Goal: Task Accomplishment & Management: Use online tool/utility

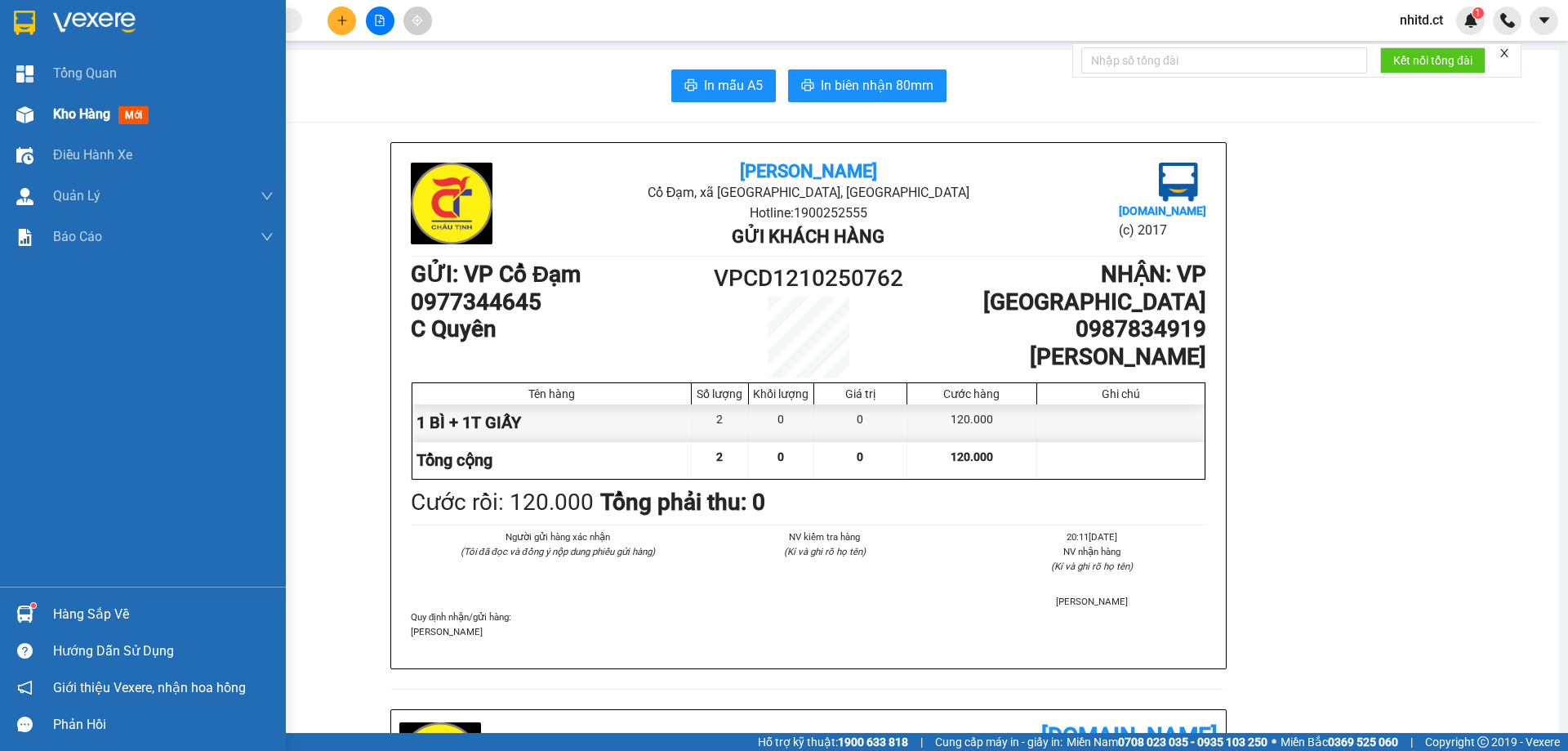
click at [67, 112] on span "Kho hàng" at bounding box center [82, 113] width 58 height 16
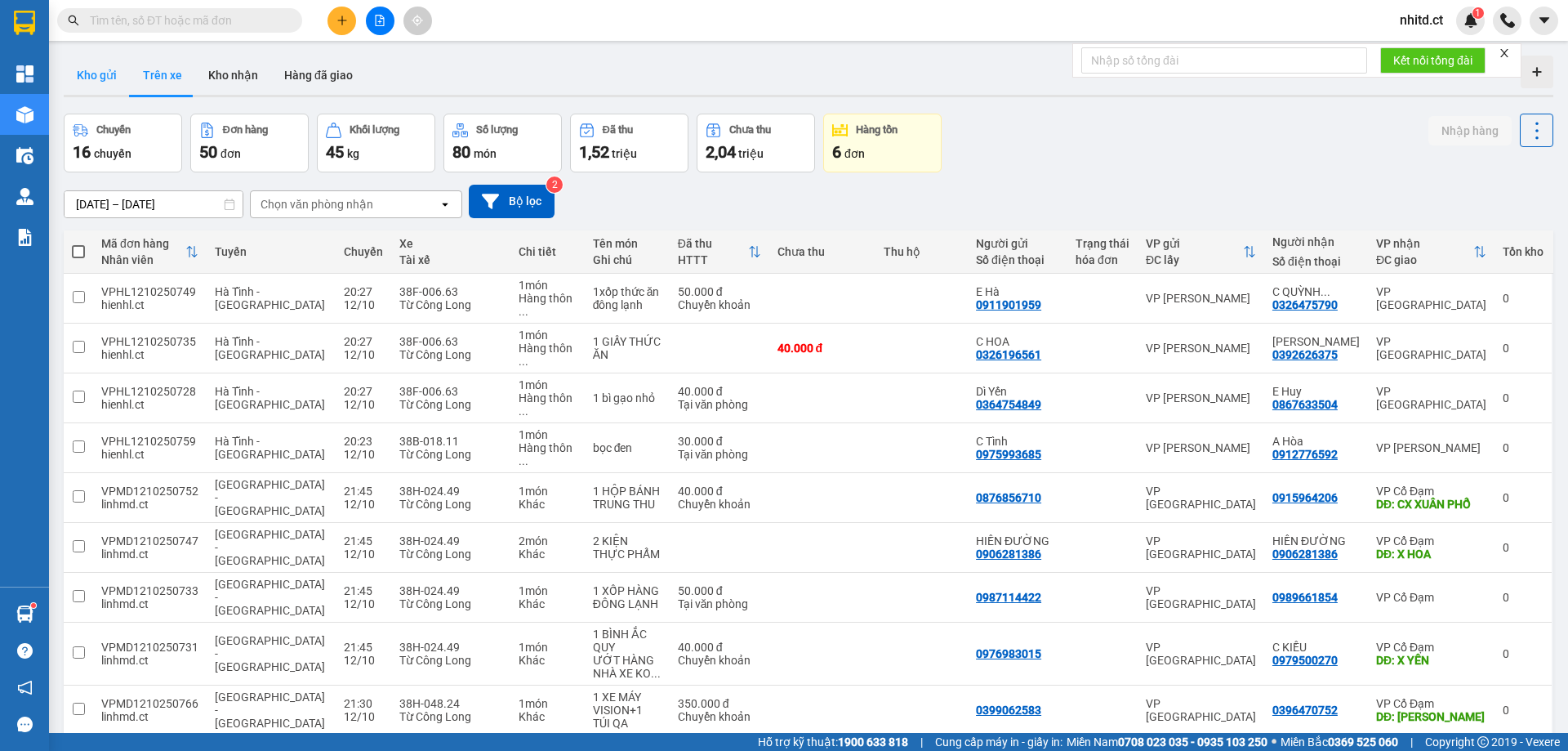
click at [92, 67] on button "Kho gửi" at bounding box center [96, 75] width 66 height 39
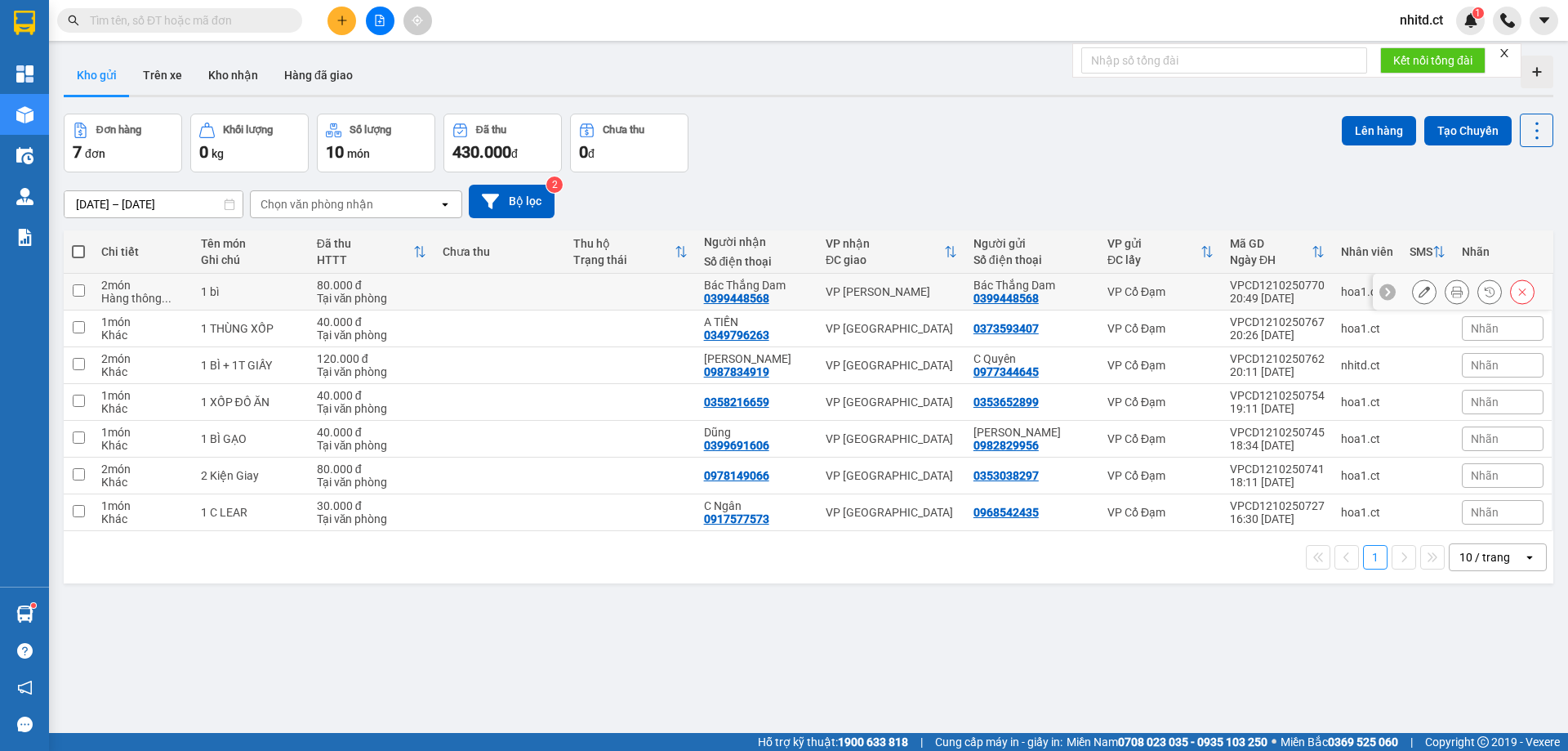
click at [79, 293] on input "checkbox" at bounding box center [78, 290] width 12 height 12
checkbox input "true"
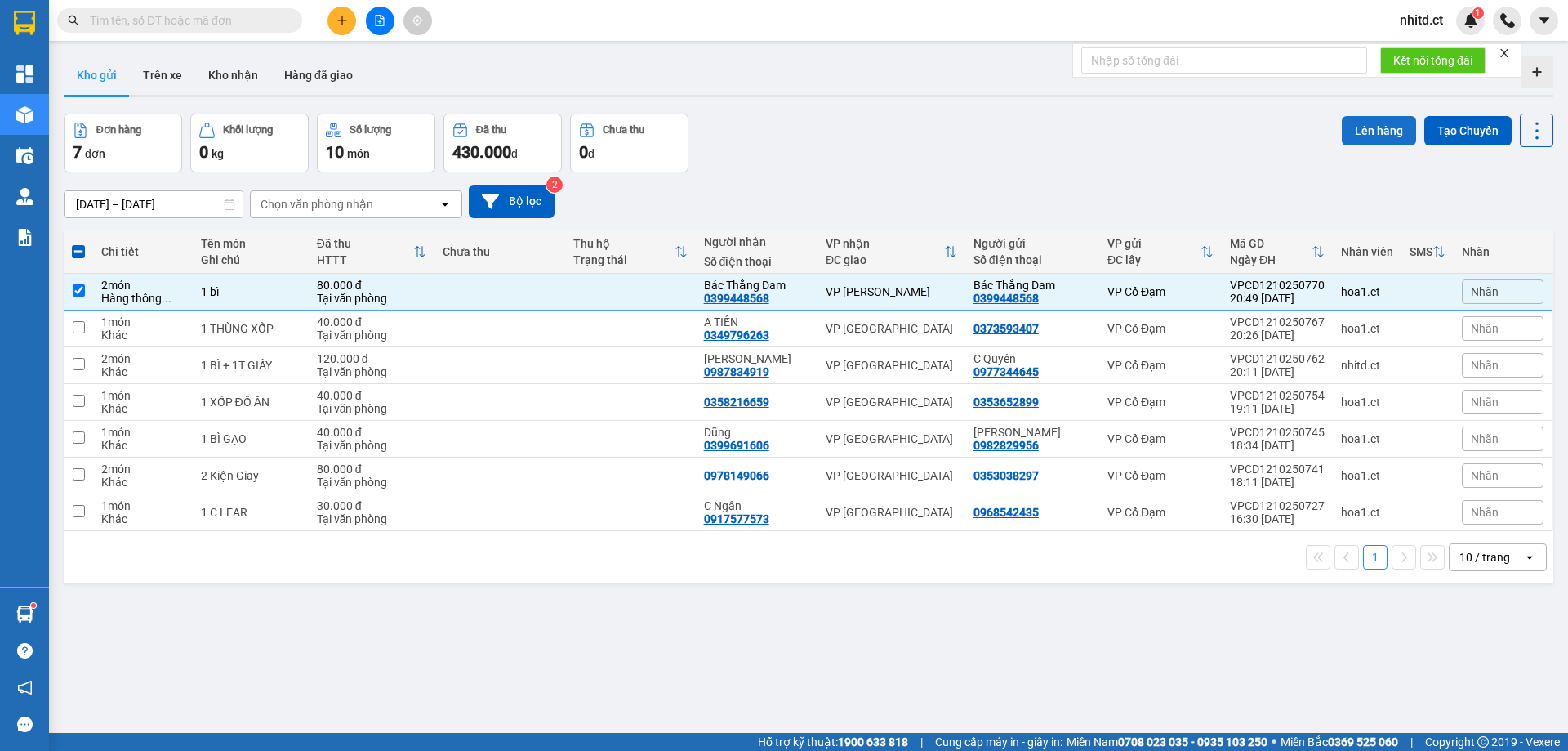
click at [1369, 137] on button "Lên hàng" at bounding box center [1379, 131] width 74 height 30
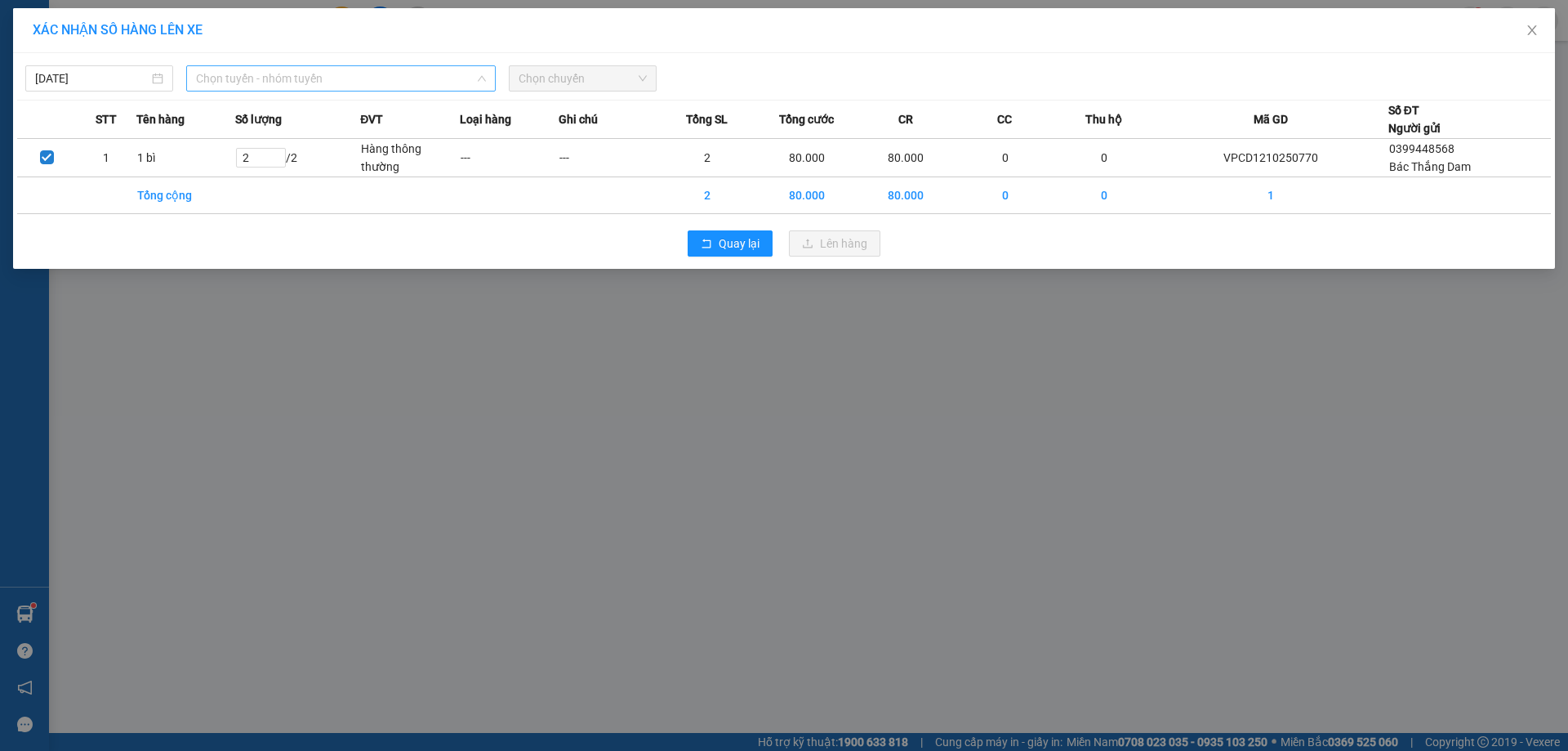
click at [250, 83] on span "Chọn tuyến - nhóm tuyến" at bounding box center [341, 78] width 289 height 24
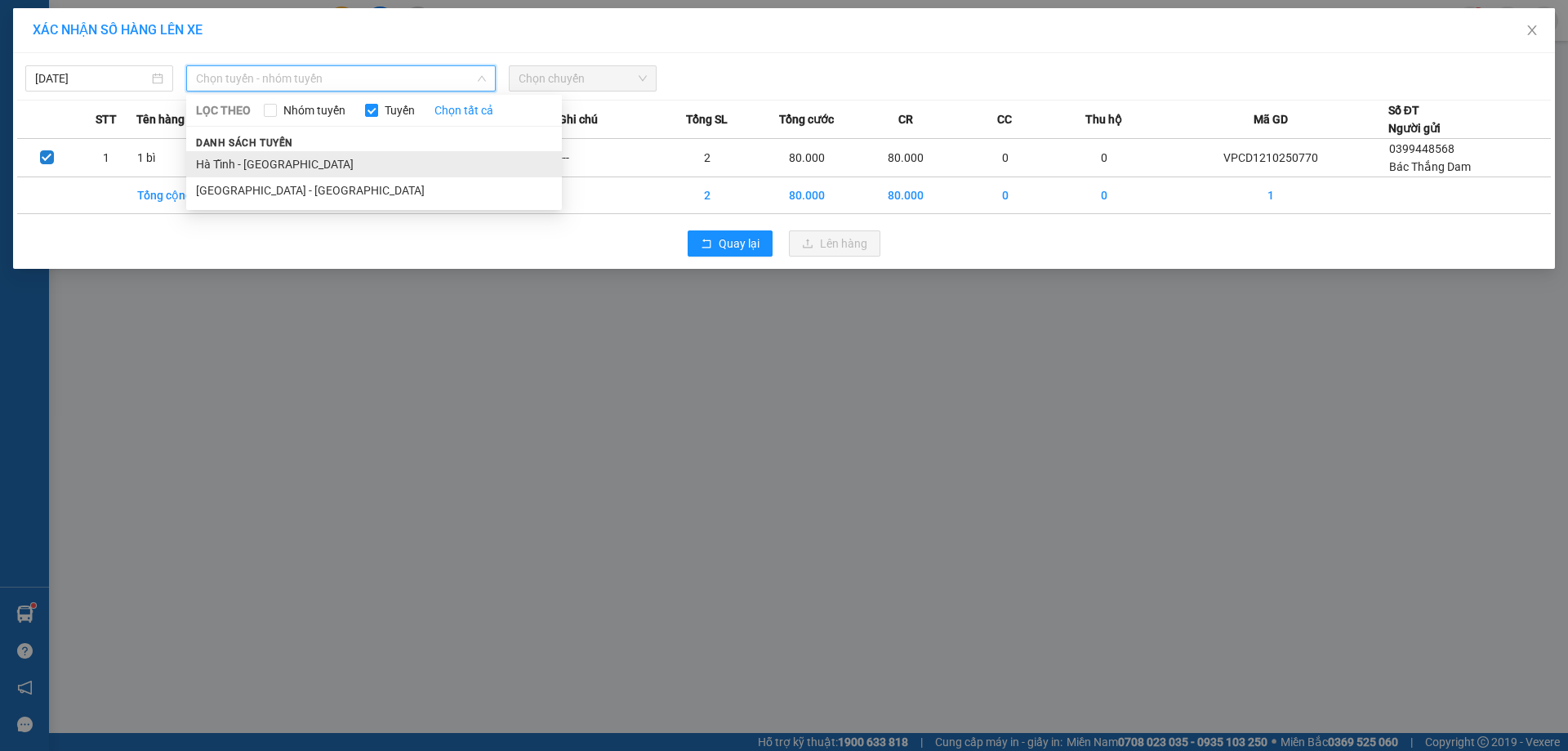
click at [259, 161] on li "Hà Tĩnh - [GEOGRAPHIC_DATA]" at bounding box center [374, 164] width 376 height 26
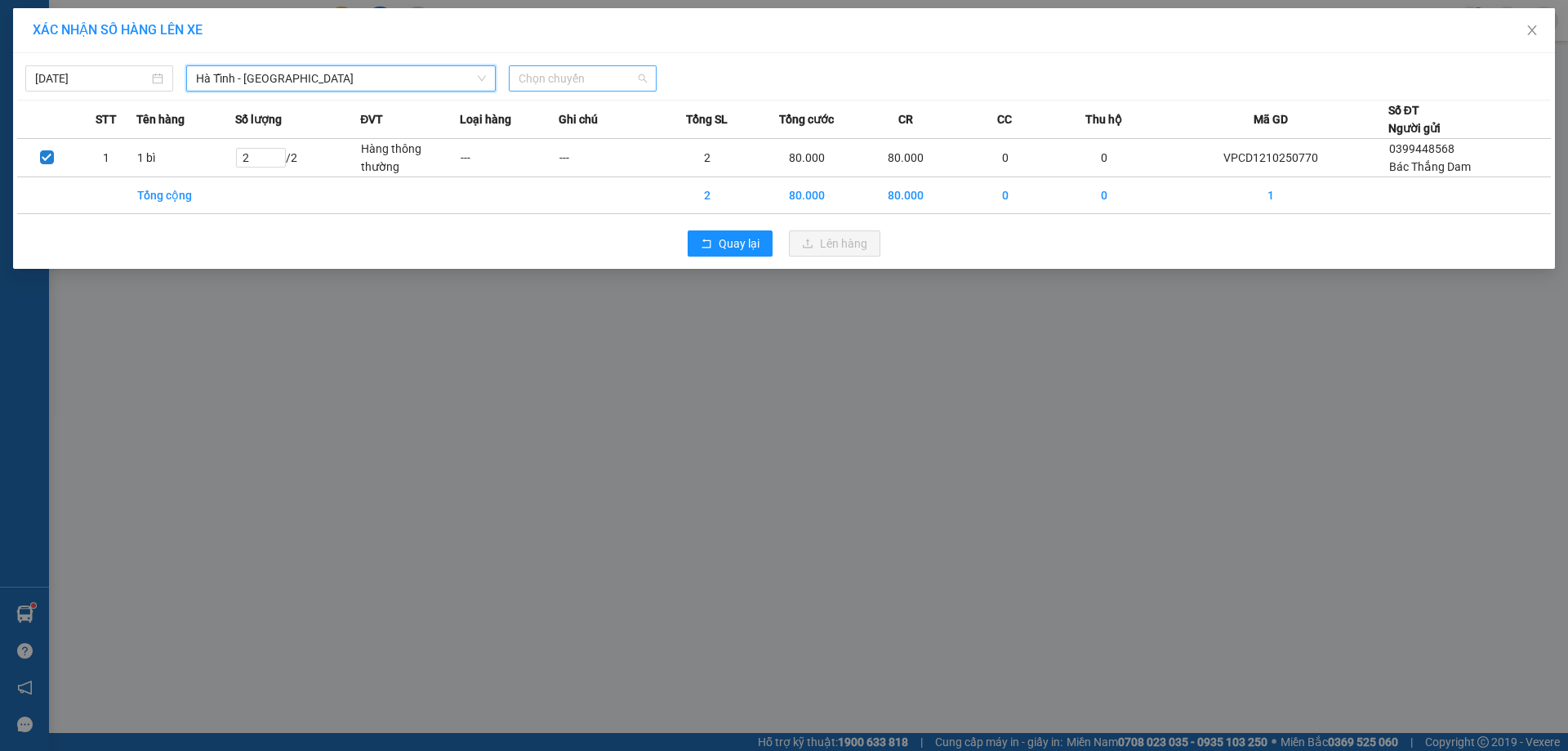
click at [571, 79] on span "Chọn chuyến" at bounding box center [583, 78] width 128 height 24
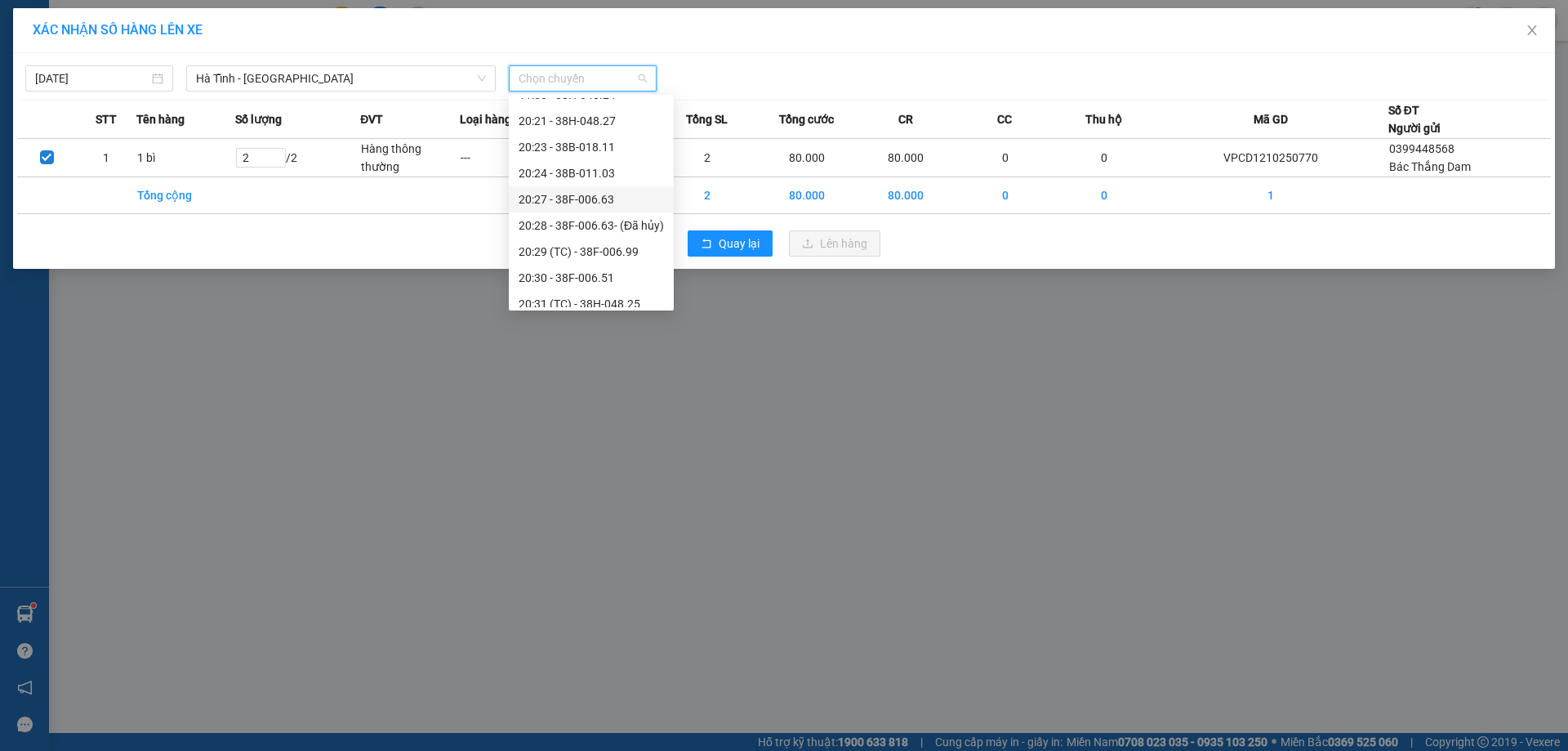
scroll to position [163, 0]
click at [577, 236] on div "21:00 - 38F-006.62" at bounding box center [591, 235] width 146 height 18
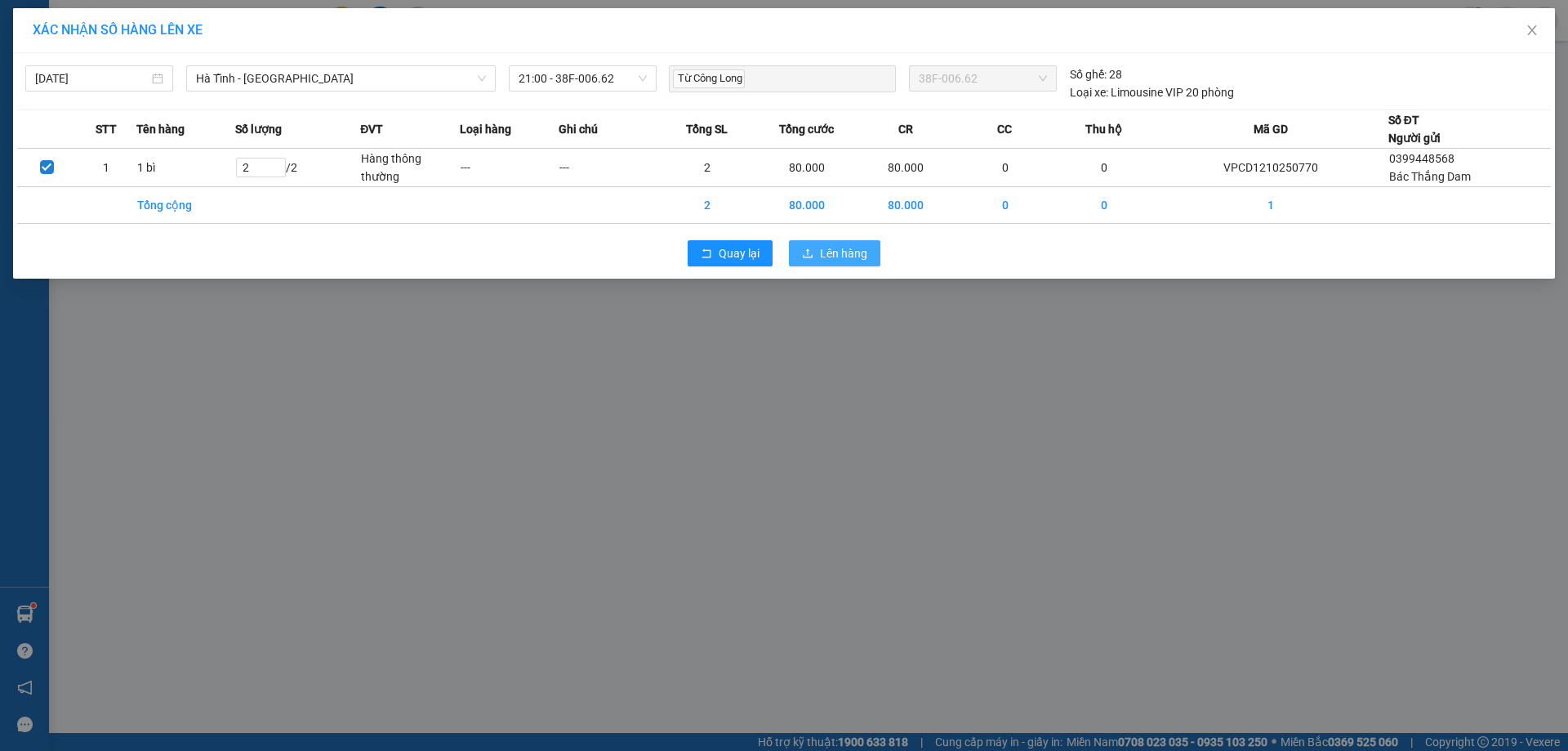
click at [848, 246] on span "Lên hàng" at bounding box center [843, 252] width 47 height 18
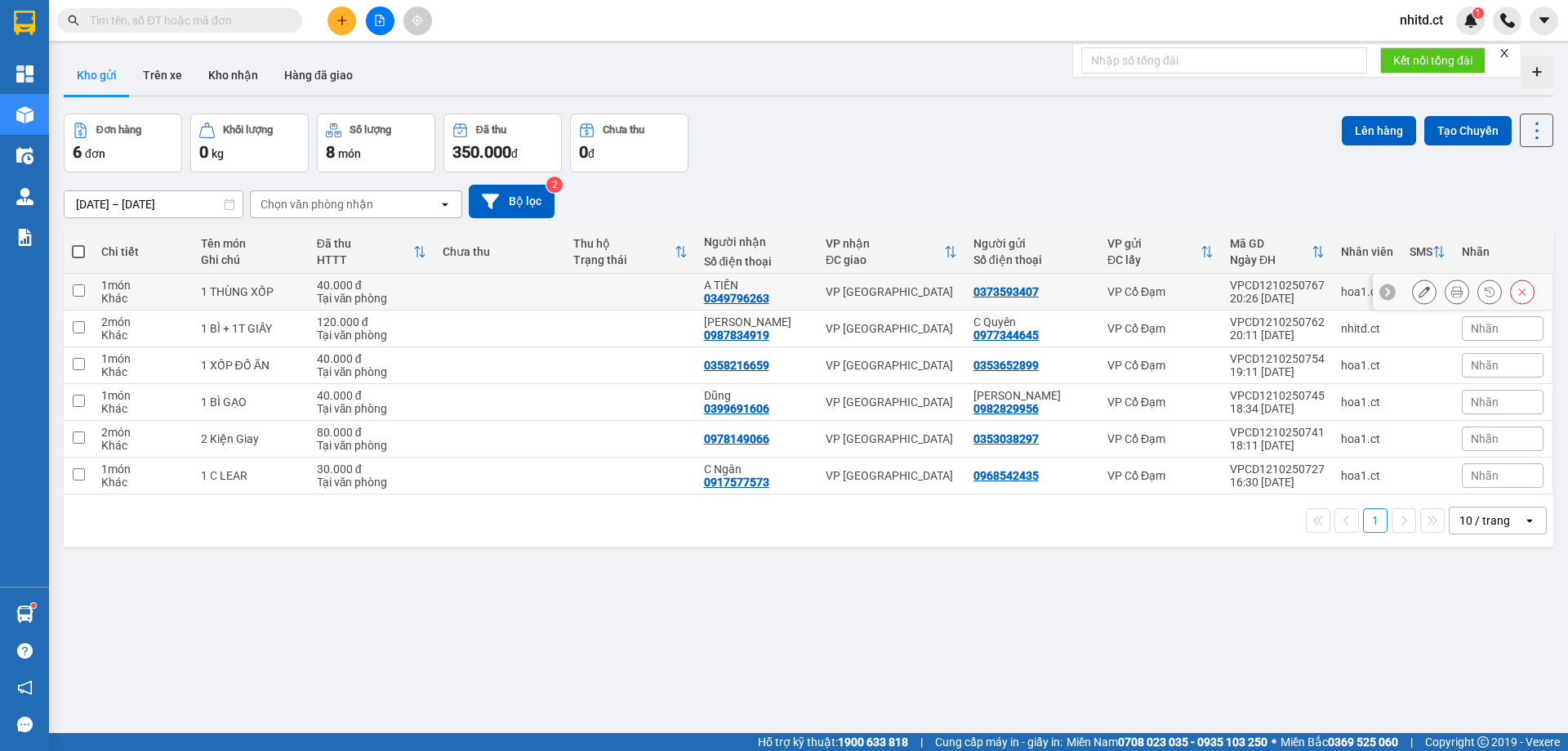
click at [78, 290] on input "checkbox" at bounding box center [78, 290] width 12 height 12
checkbox input "true"
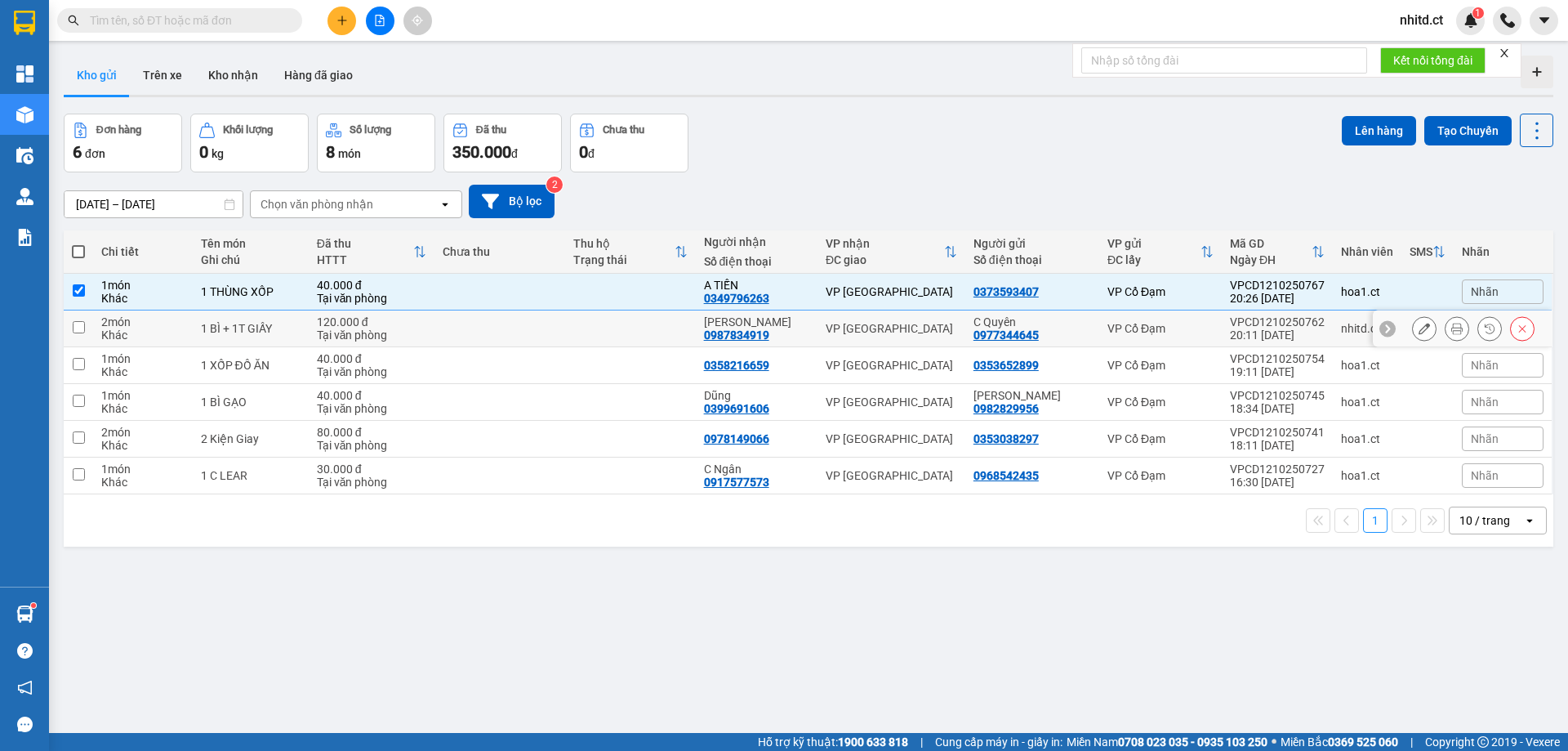
click at [74, 328] on input "checkbox" at bounding box center [78, 327] width 12 height 12
checkbox input "true"
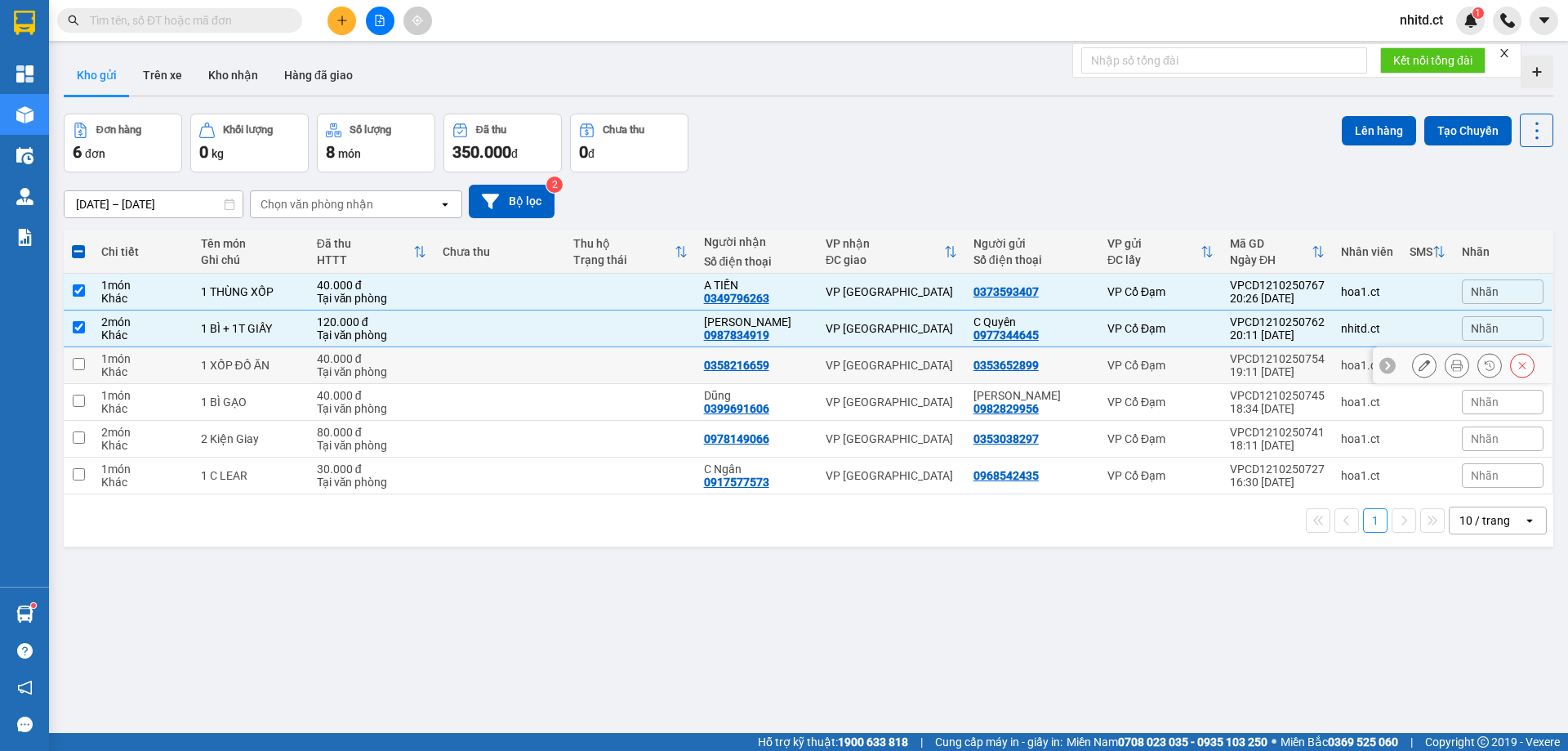
click at [75, 358] on input "checkbox" at bounding box center [78, 364] width 12 height 12
checkbox input "true"
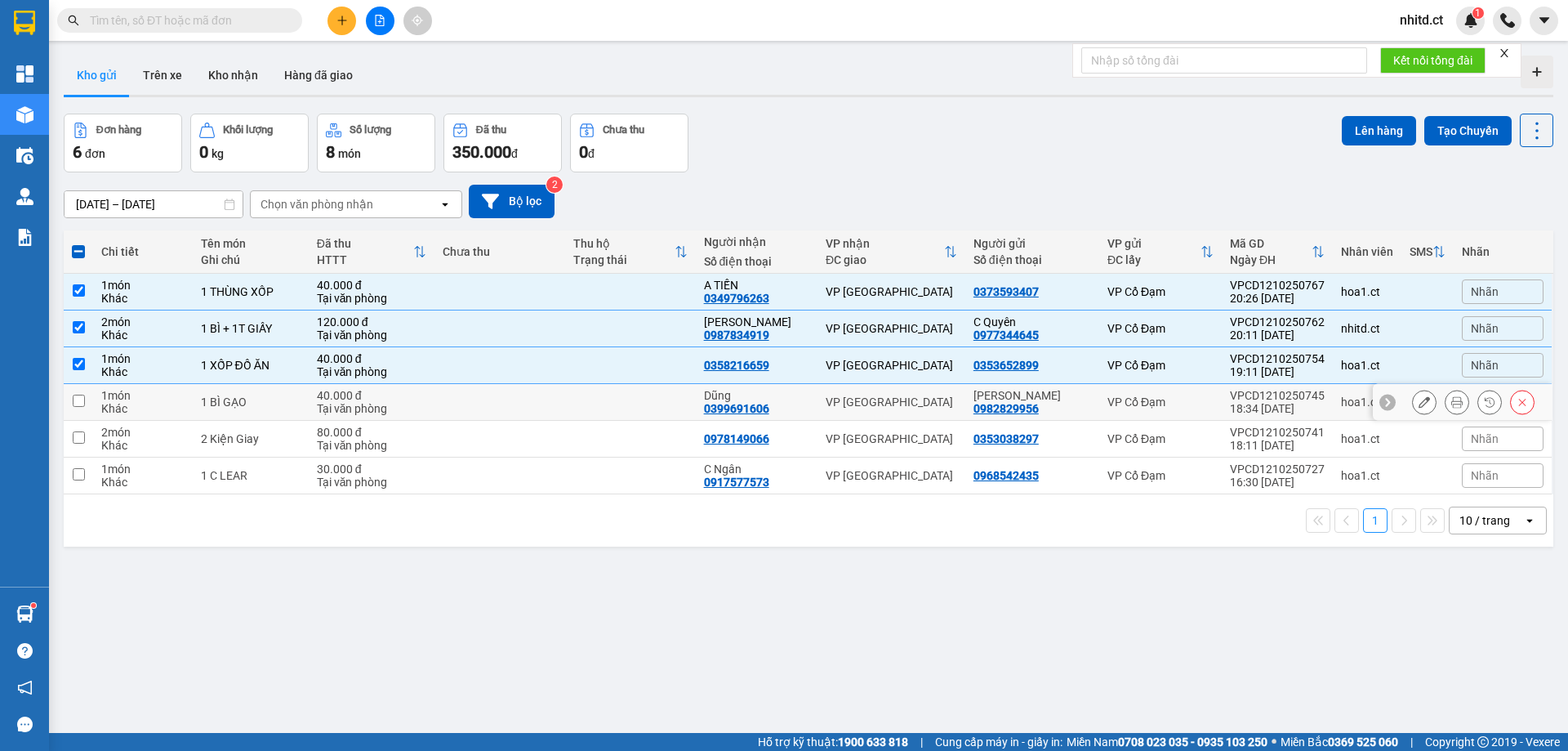
click at [81, 403] on input "checkbox" at bounding box center [78, 400] width 12 height 12
checkbox input "true"
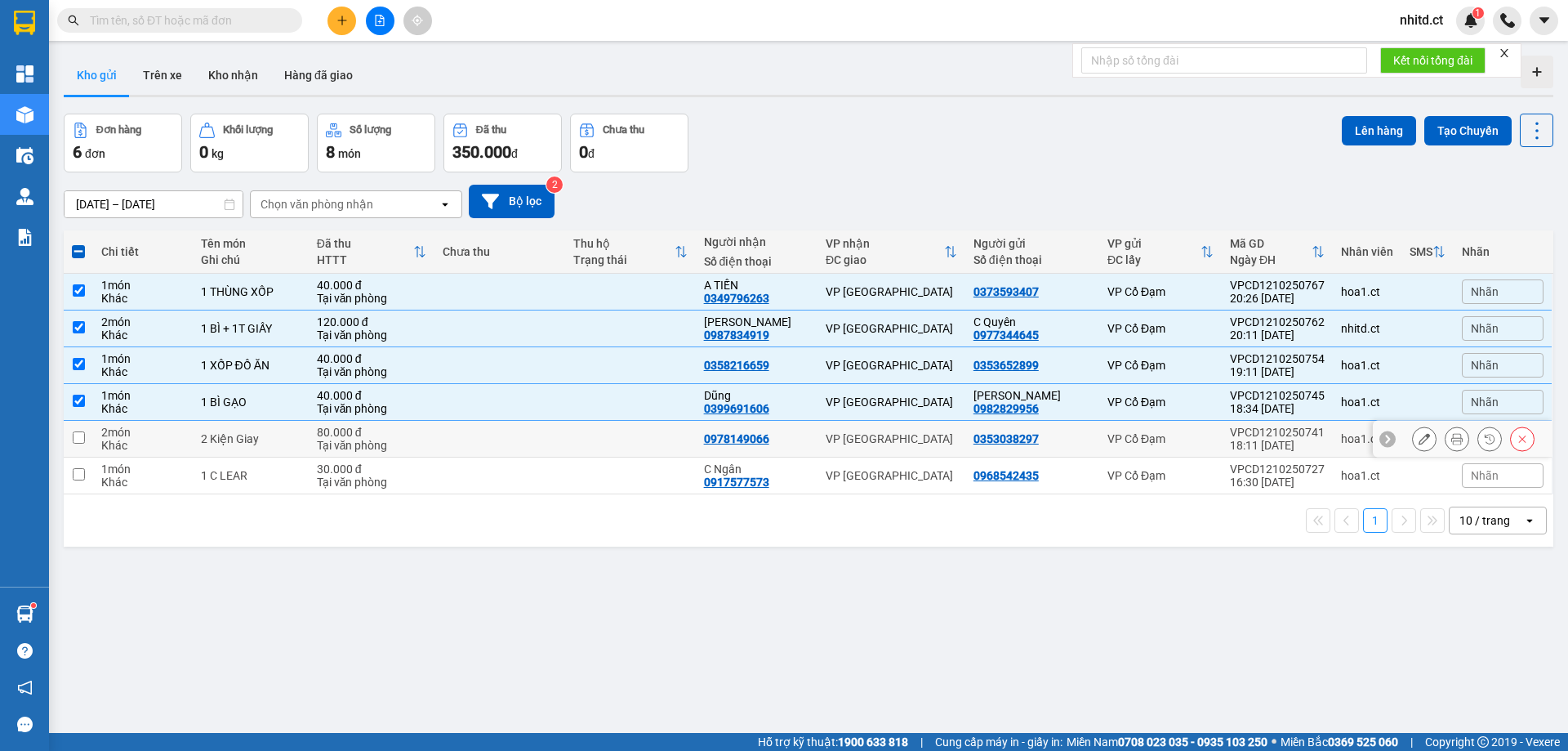
click at [79, 433] on input "checkbox" at bounding box center [78, 437] width 12 height 12
checkbox input "true"
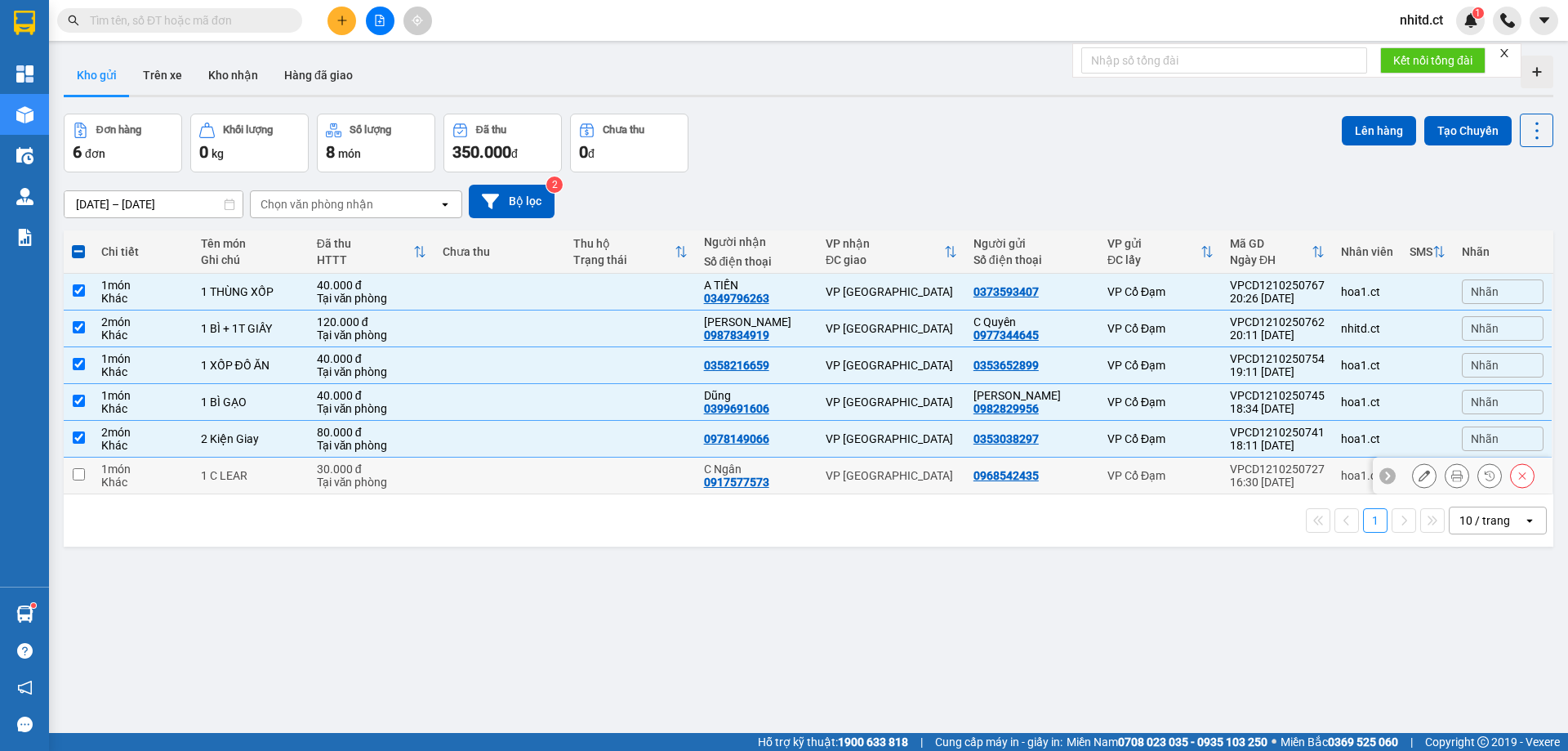
click at [78, 474] on input "checkbox" at bounding box center [78, 473] width 12 height 12
checkbox input "true"
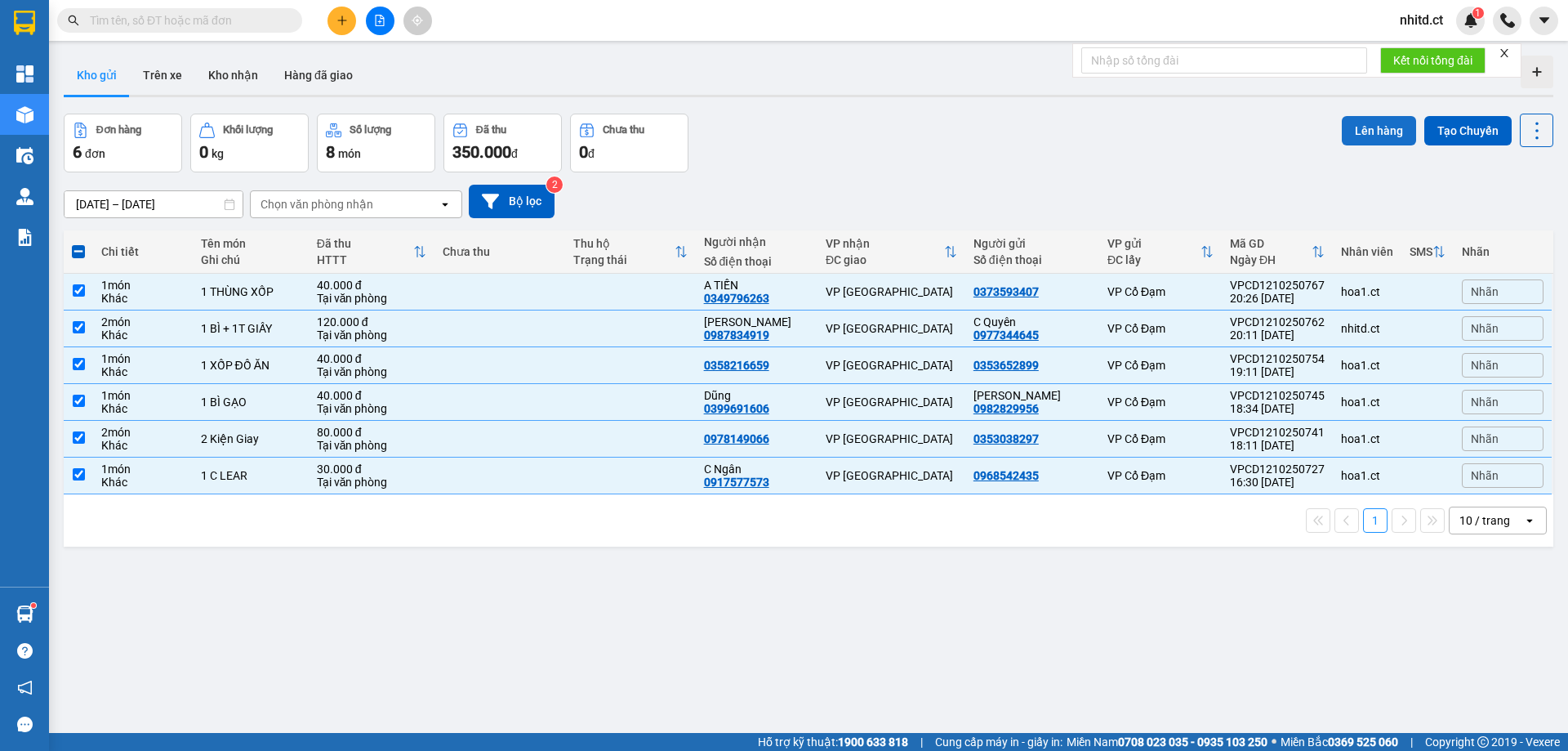
click at [1356, 125] on button "Lên hàng" at bounding box center [1379, 131] width 74 height 30
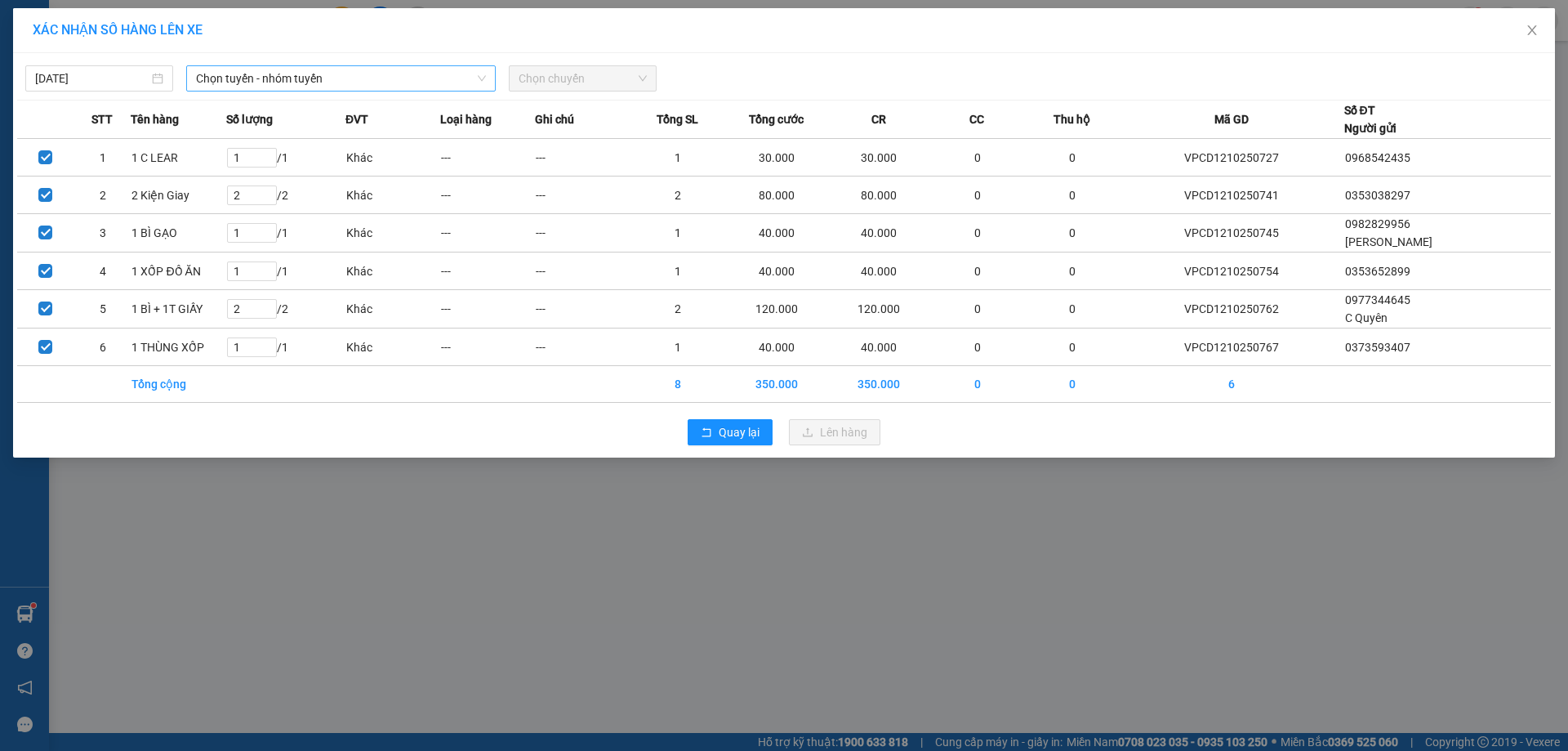
click at [330, 83] on span "Chọn tuyến - nhóm tuyến" at bounding box center [341, 78] width 289 height 24
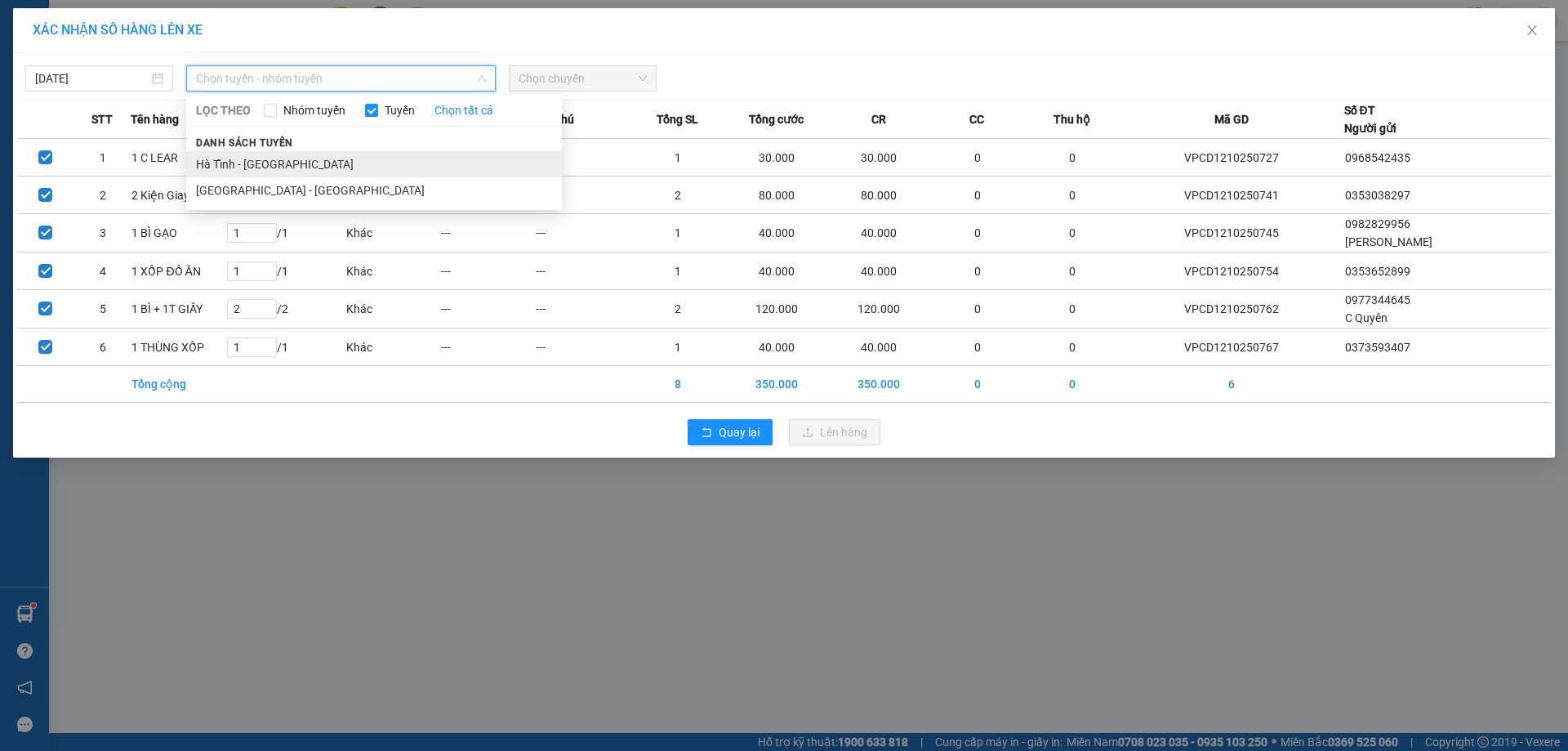
click at [242, 161] on li "Hà Tĩnh - [GEOGRAPHIC_DATA]" at bounding box center [374, 164] width 376 height 26
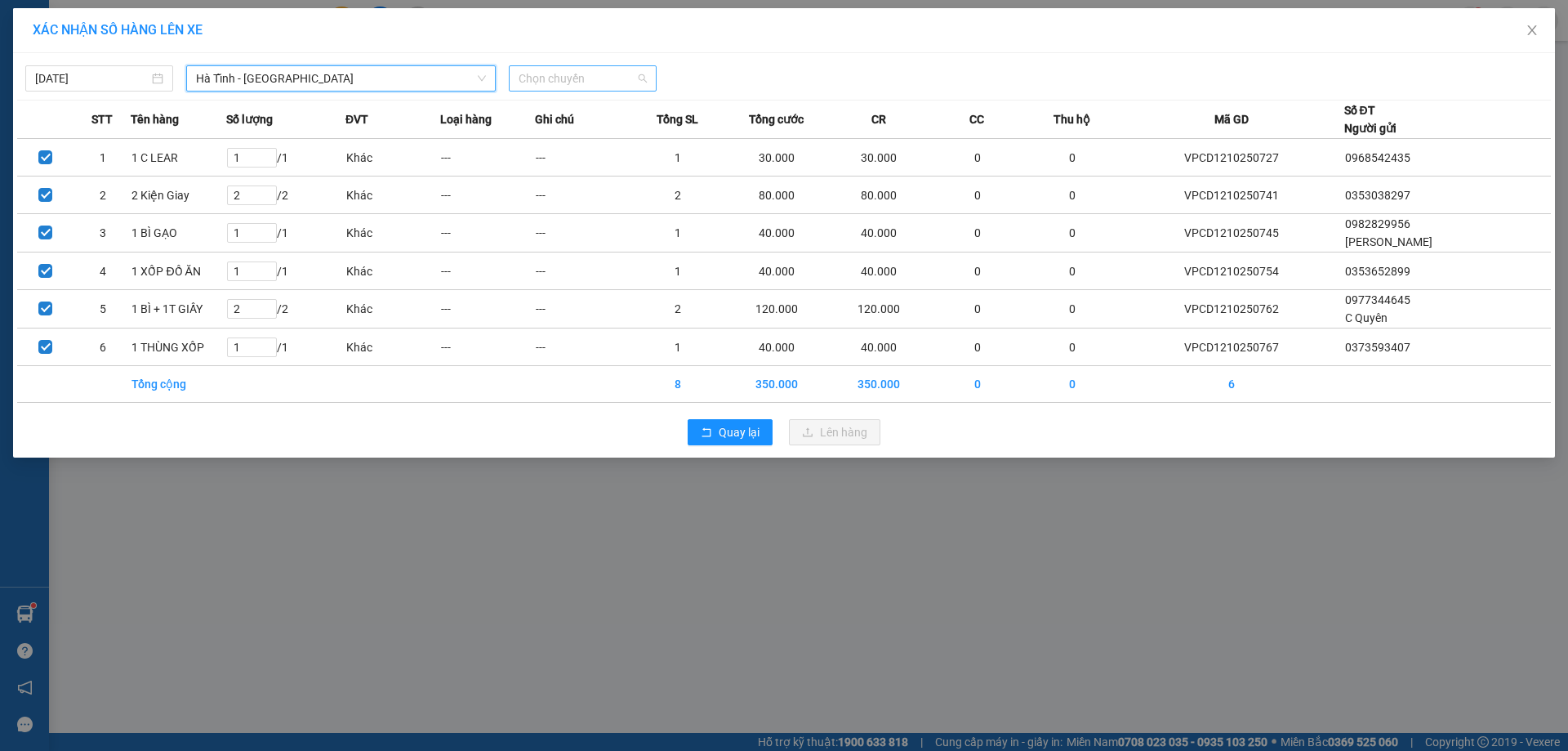
click at [529, 79] on span "Chọn chuyến" at bounding box center [583, 78] width 128 height 24
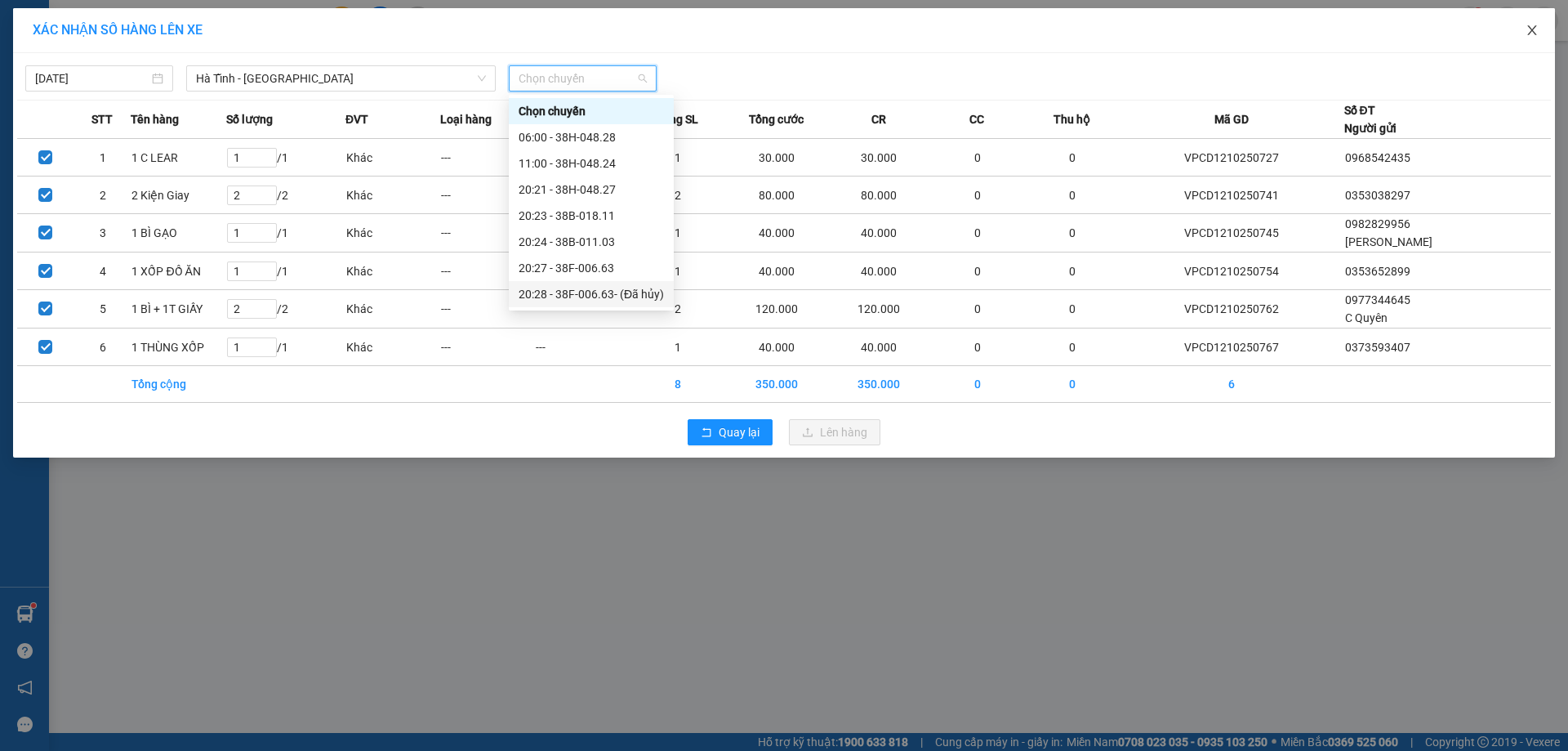
click at [1533, 34] on icon "close" at bounding box center [1532, 31] width 13 height 13
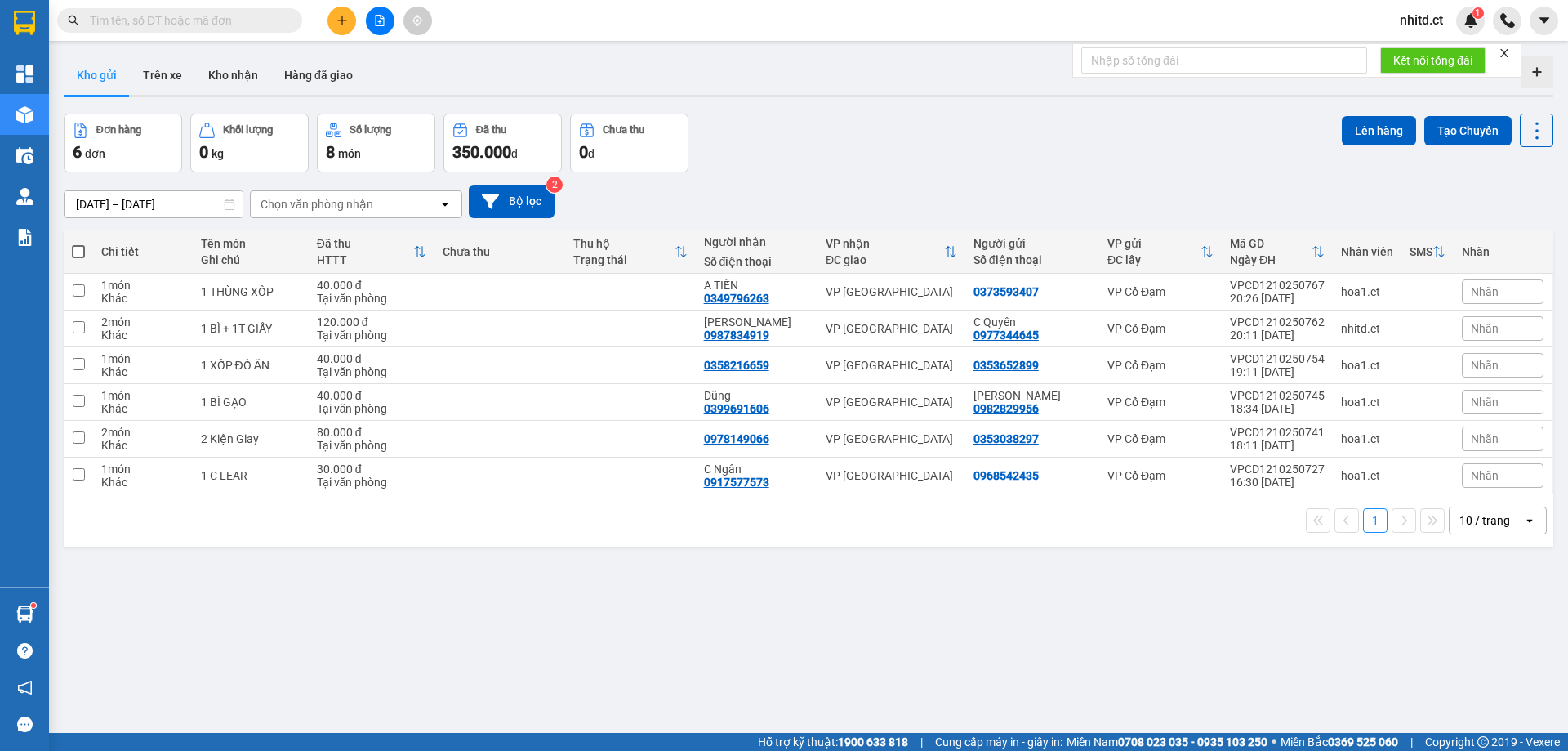
click at [79, 250] on span at bounding box center [78, 252] width 13 height 13
click at [79, 243] on input "checkbox" at bounding box center [79, 243] width 0 height 0
checkbox input "true"
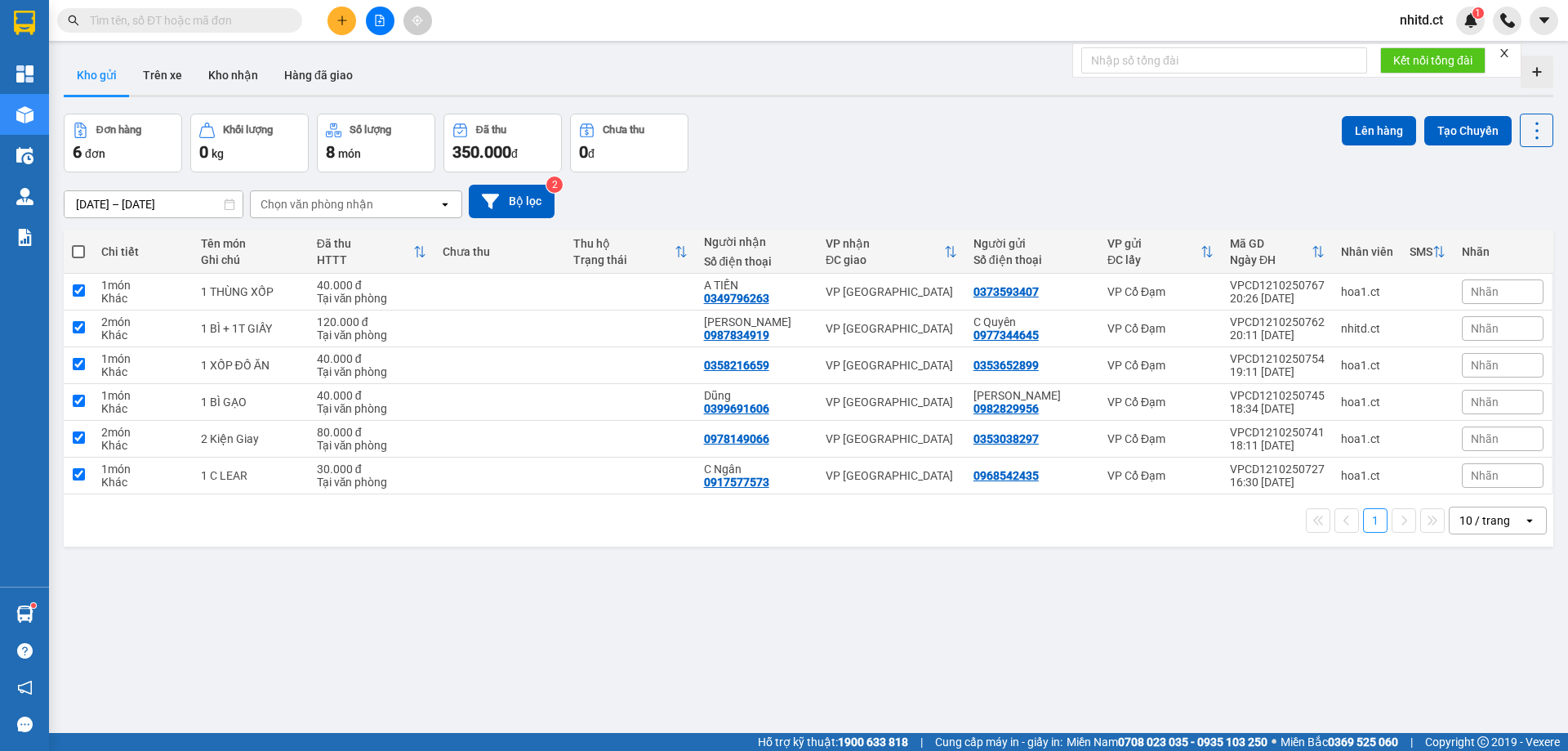
checkbox input "true"
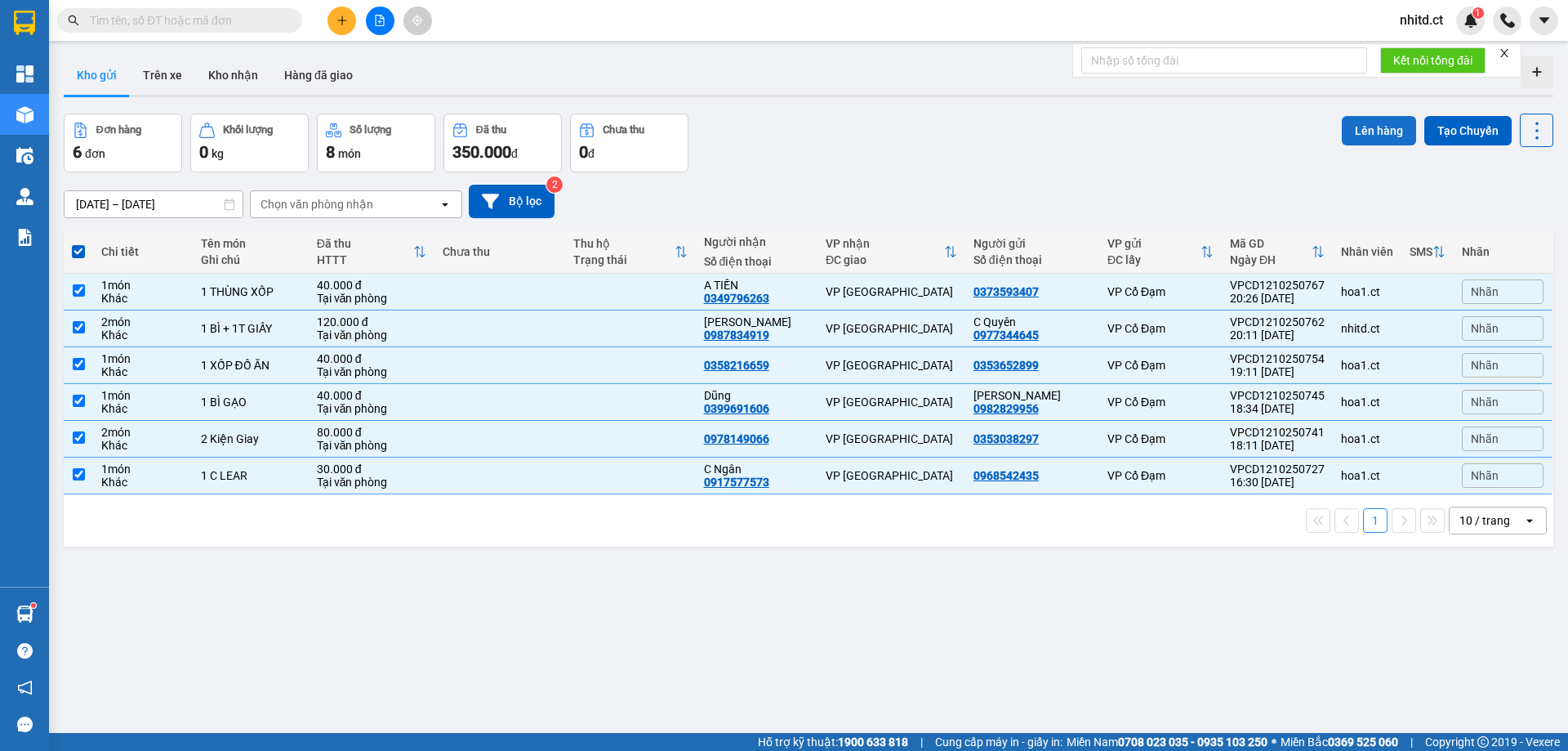
click at [1364, 132] on button "Lên hàng" at bounding box center [1379, 131] width 74 height 30
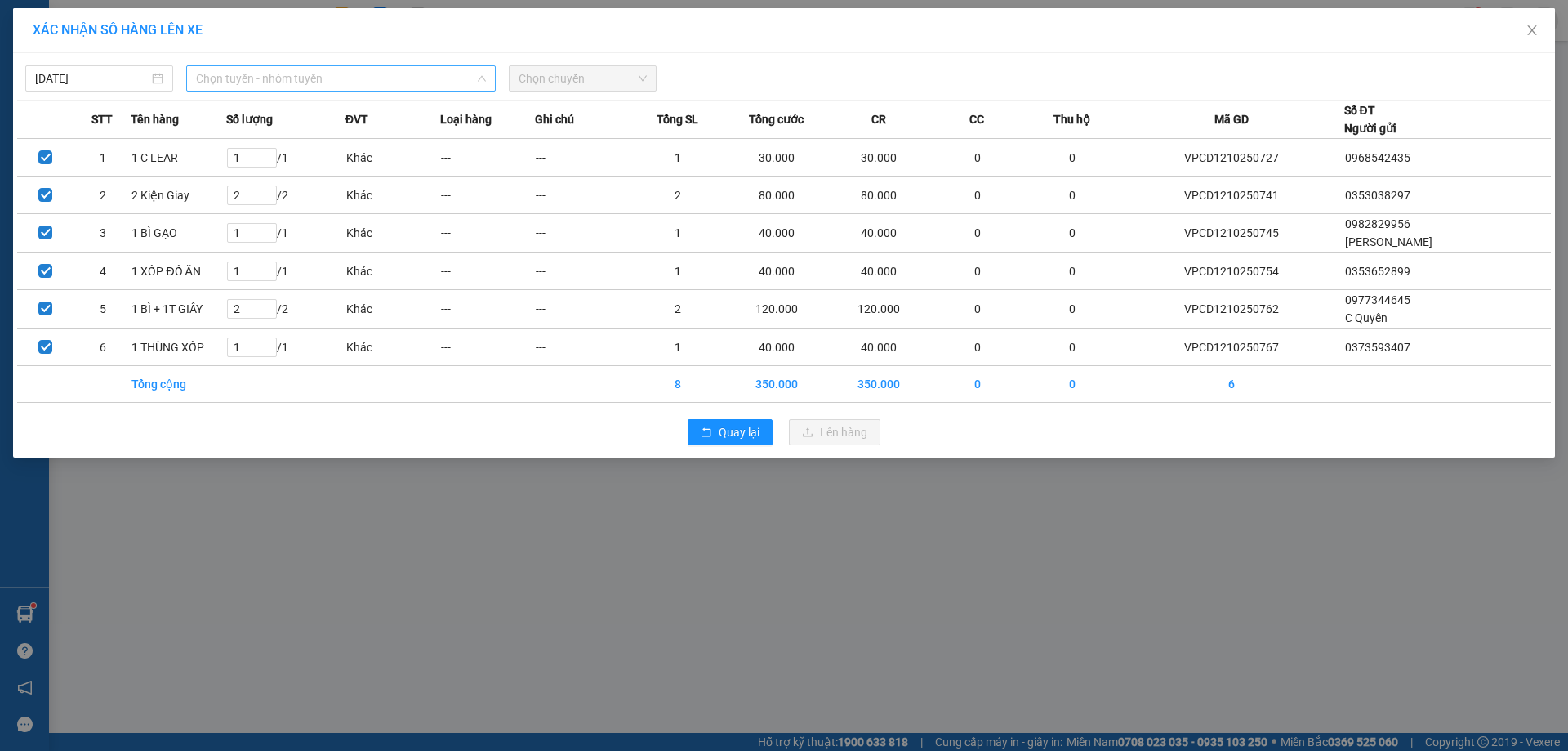
click at [228, 76] on span "Chọn tuyến - nhóm tuyến" at bounding box center [341, 78] width 289 height 24
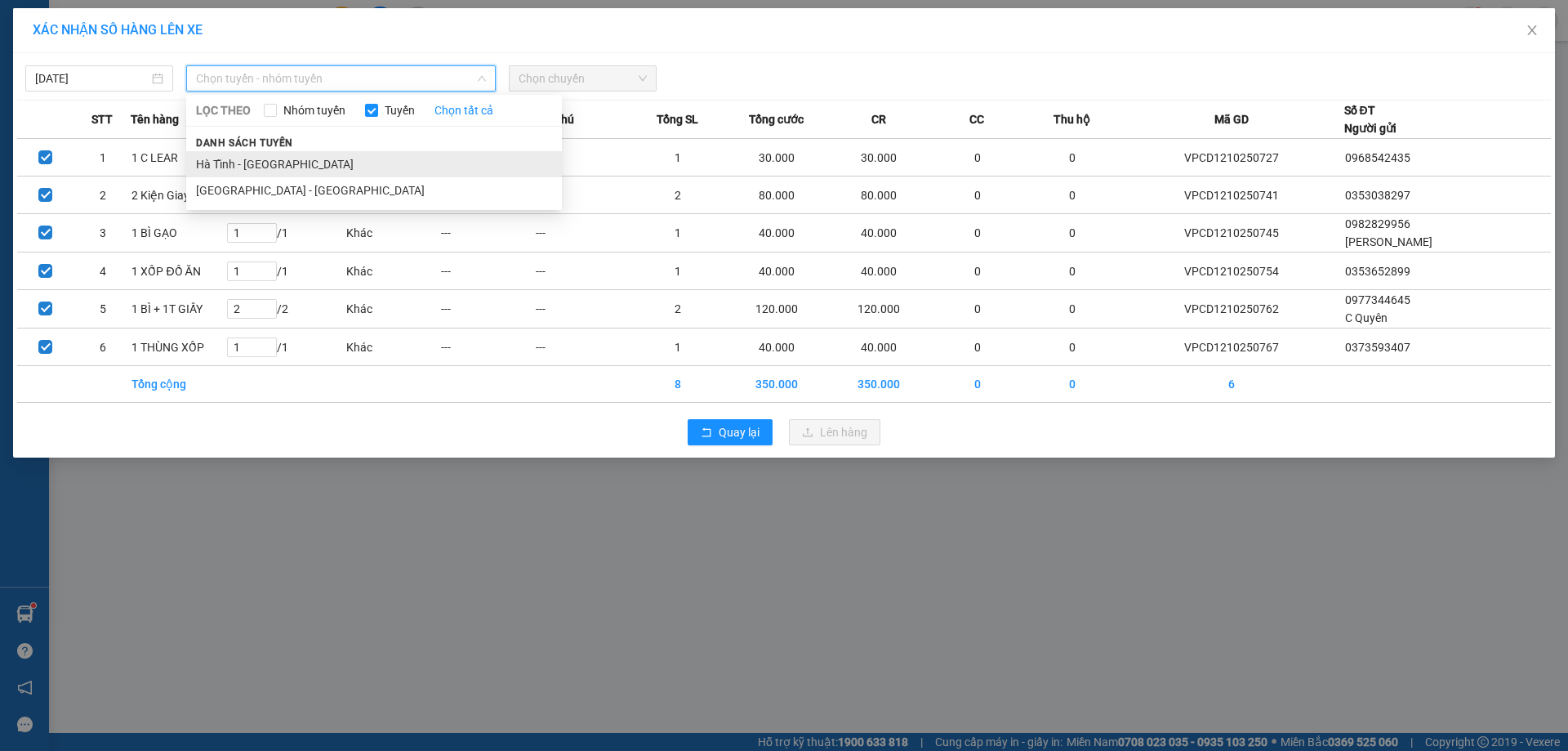
click at [256, 167] on li "Hà Tĩnh - [GEOGRAPHIC_DATA]" at bounding box center [374, 164] width 376 height 26
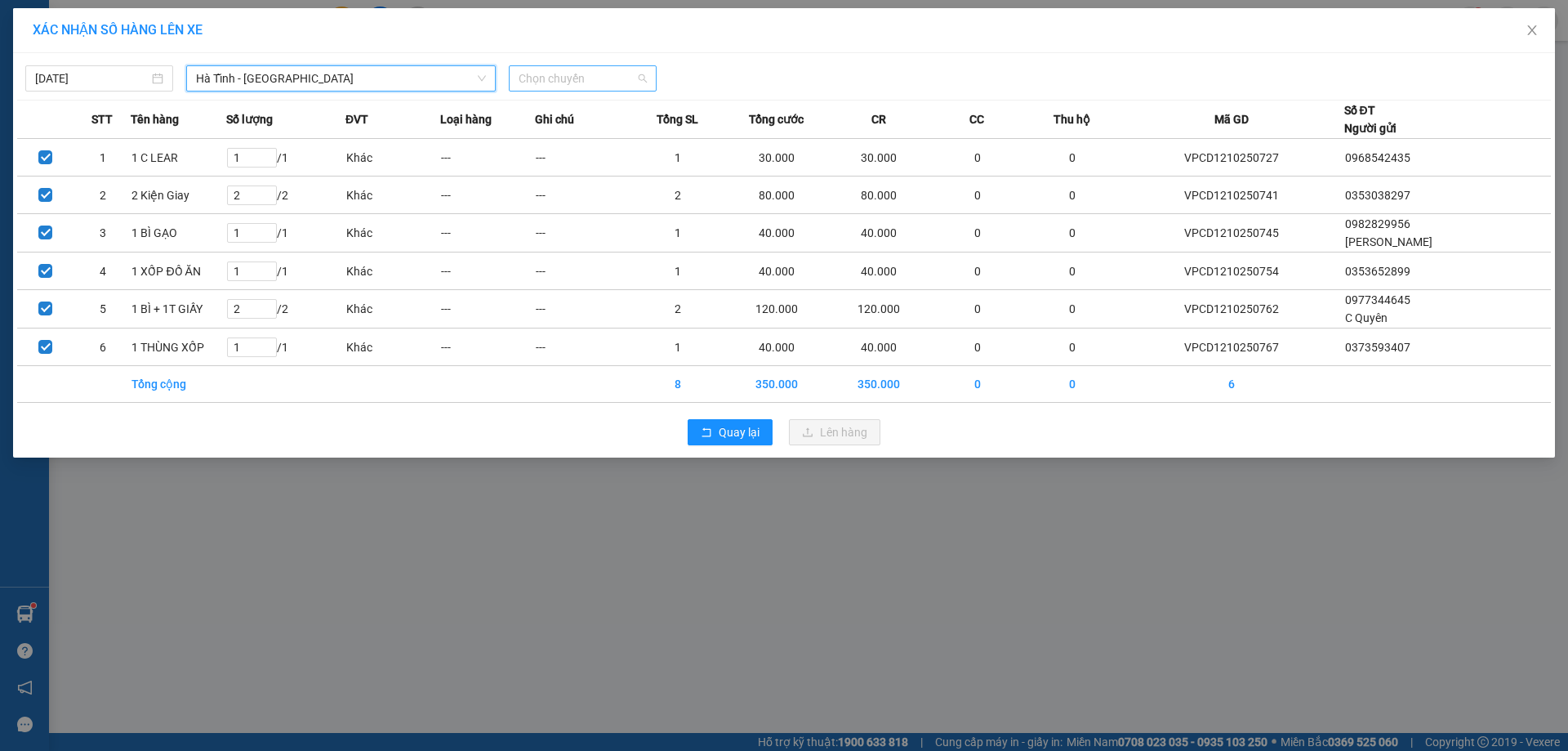
click at [569, 71] on span "Chọn chuyến" at bounding box center [583, 78] width 128 height 24
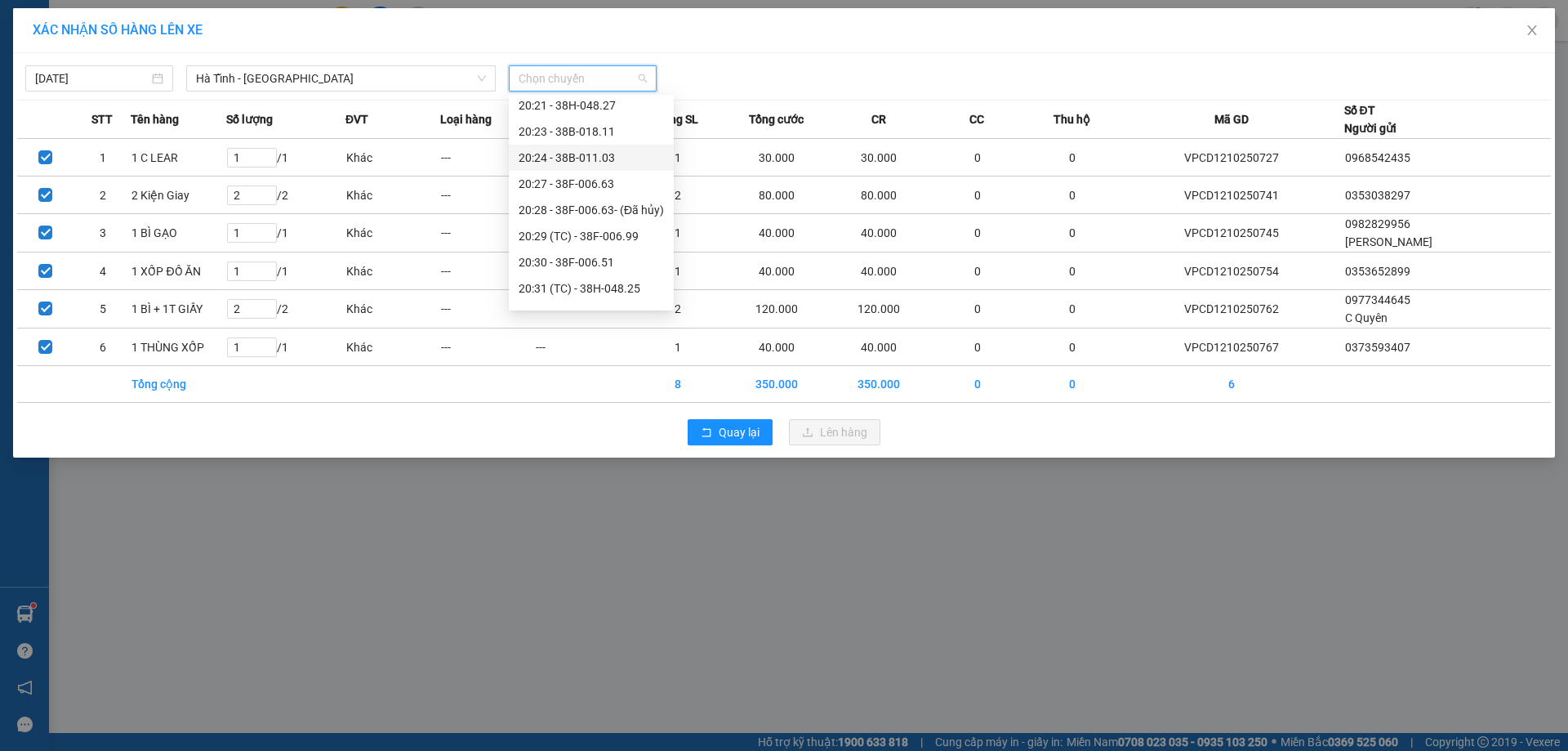
scroll to position [163, 0]
click at [580, 256] on div "21:02 - 38B-006.11" at bounding box center [591, 261] width 146 height 18
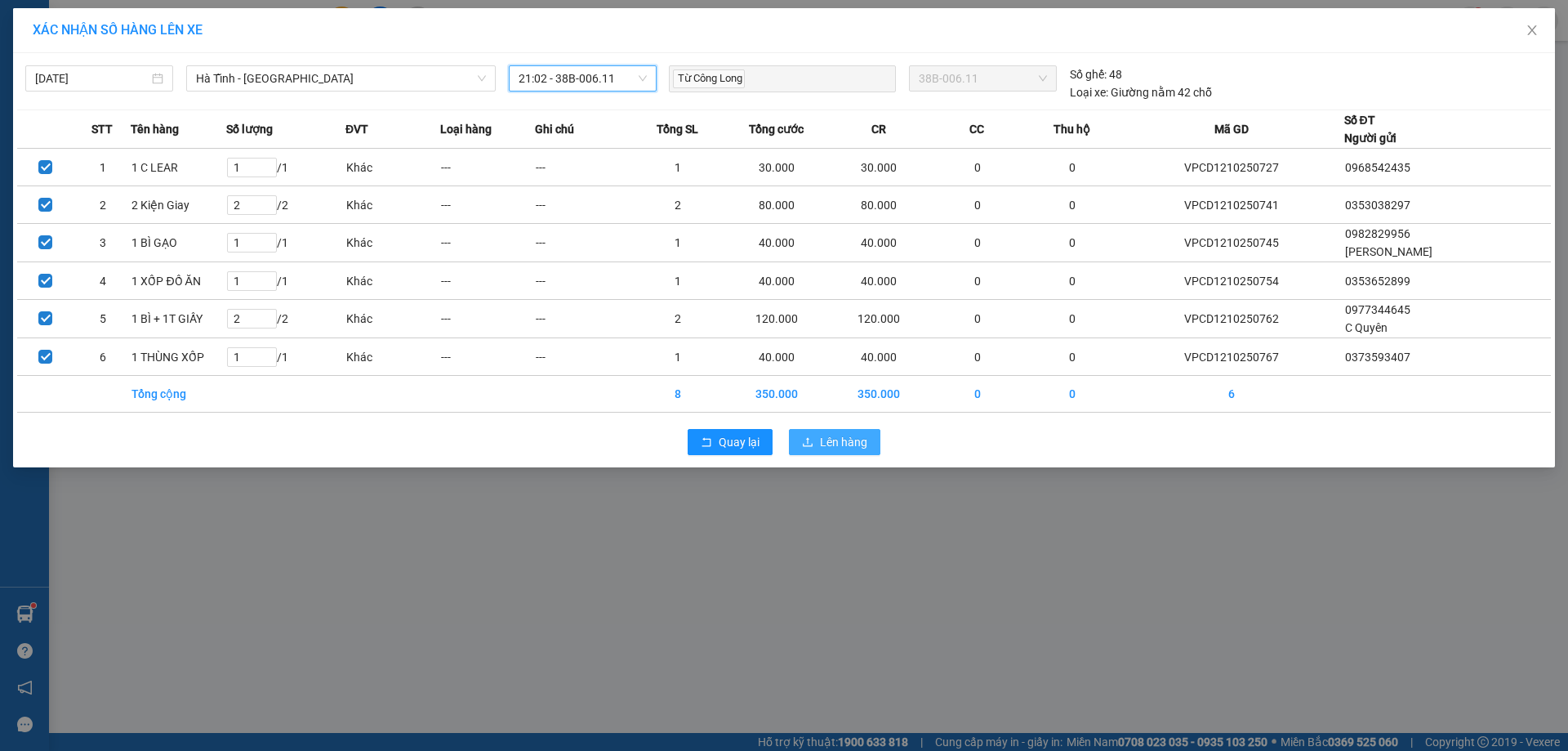
click at [828, 444] on span "Lên hàng" at bounding box center [843, 442] width 47 height 18
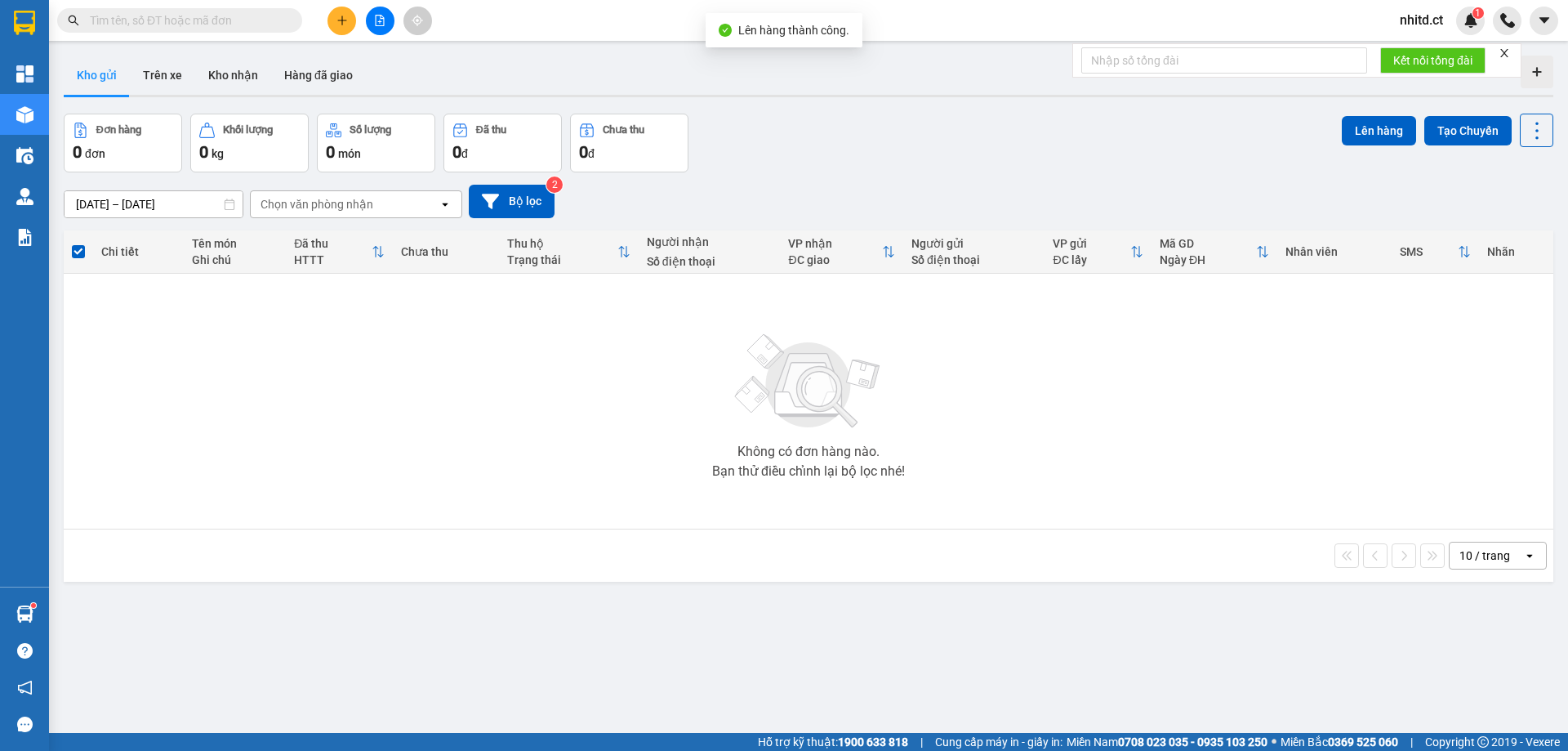
click at [1419, 20] on span "nhitd.ct" at bounding box center [1421, 20] width 70 height 20
click at [1409, 51] on li "Đăng xuất" at bounding box center [1437, 50] width 105 height 26
